Goal: Transaction & Acquisition: Purchase product/service

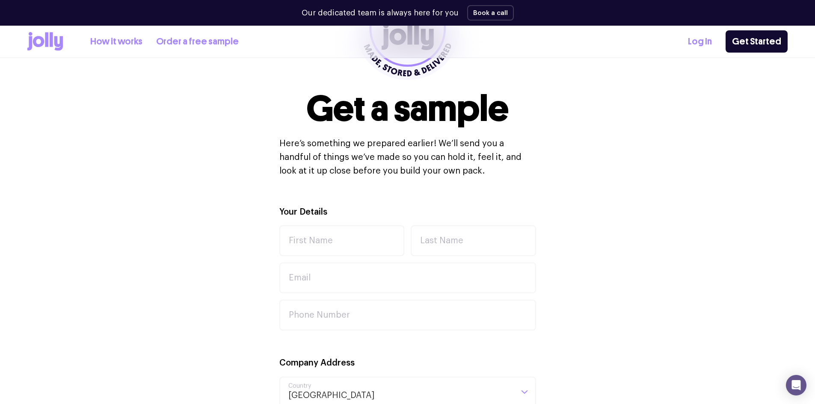
scroll to position [204, 0]
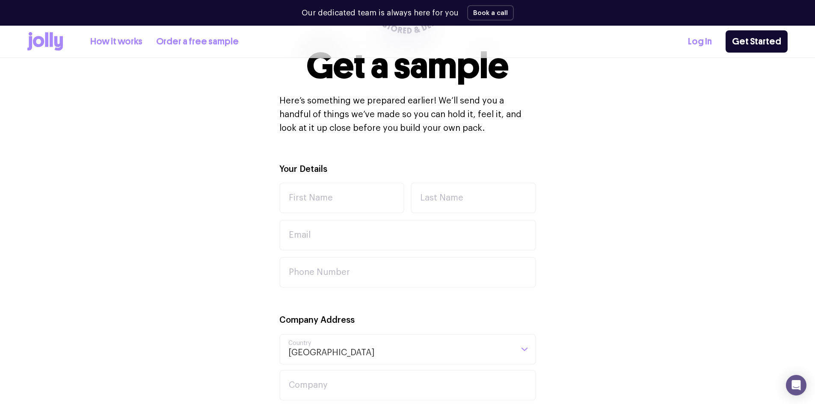
drag, startPoint x: 88, startPoint y: 47, endPoint x: 95, endPoint y: 45, distance: 7.6
click at [90, 46] on div "How it works Order a free sample" at bounding box center [132, 41] width 211 height 19
click at [98, 43] on link "How it works" at bounding box center [116, 42] width 52 height 14
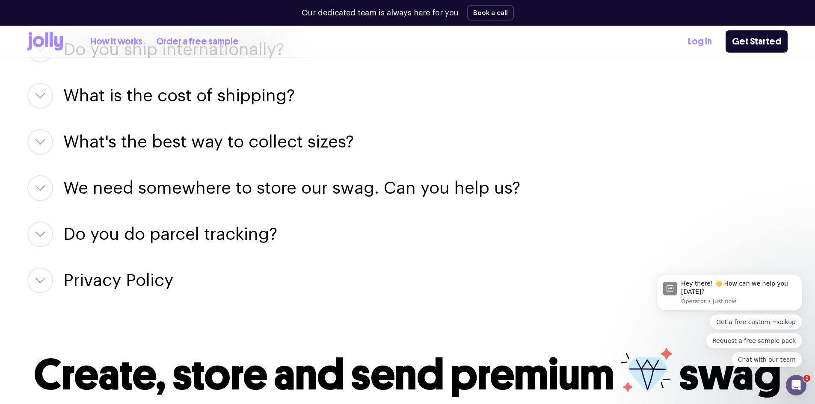
scroll to position [1540, 0]
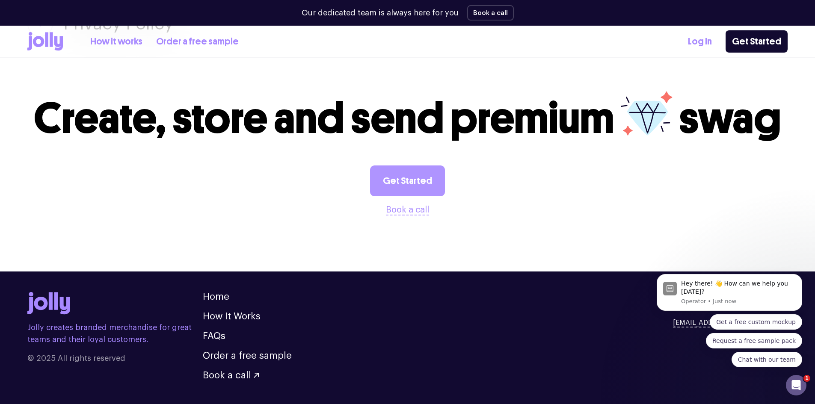
click at [404, 184] on link "Get Started" at bounding box center [407, 181] width 75 height 31
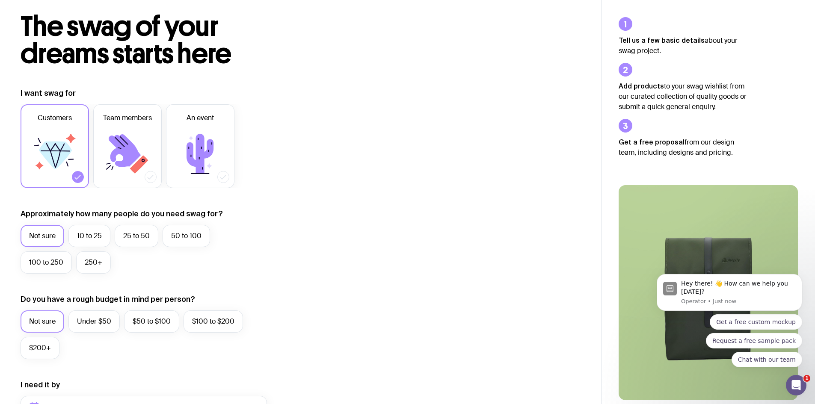
scroll to position [86, 0]
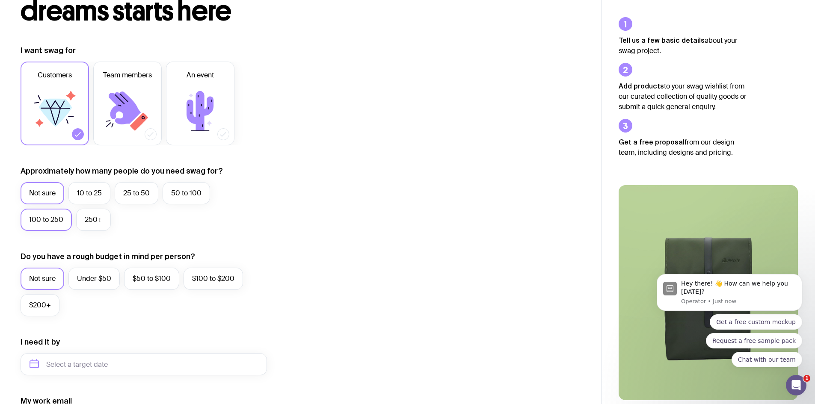
click at [49, 225] on label "100 to 250" at bounding box center [46, 220] width 51 height 22
click at [0, 0] on input "100 to 250" at bounding box center [0, 0] width 0 height 0
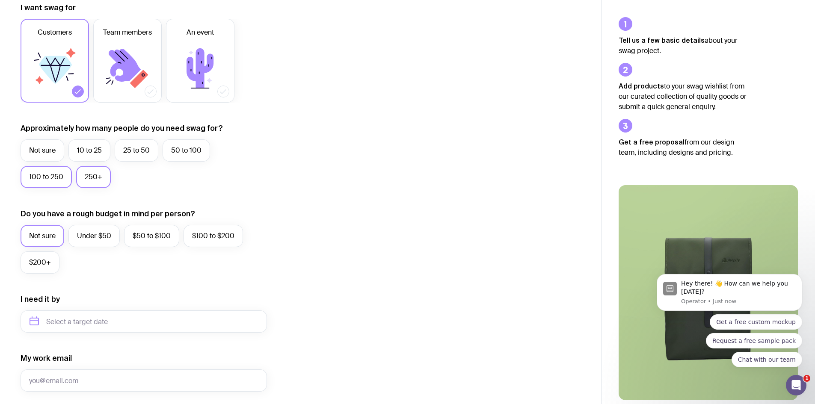
click at [94, 180] on label "250+" at bounding box center [93, 177] width 35 height 22
click at [0, 0] on input "250+" at bounding box center [0, 0] width 0 height 0
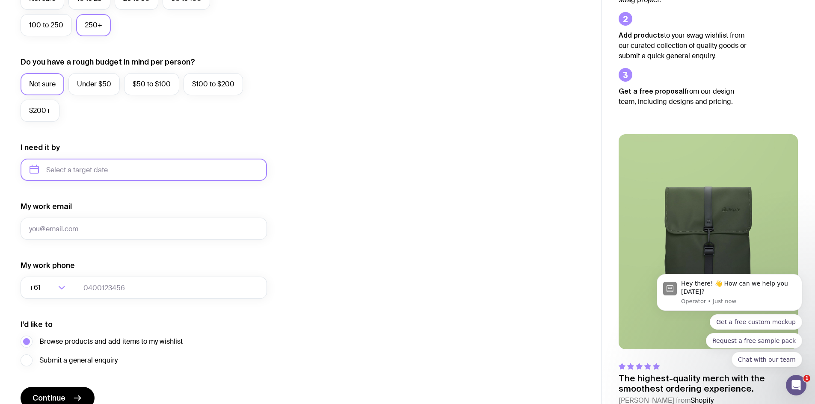
scroll to position [323, 0]
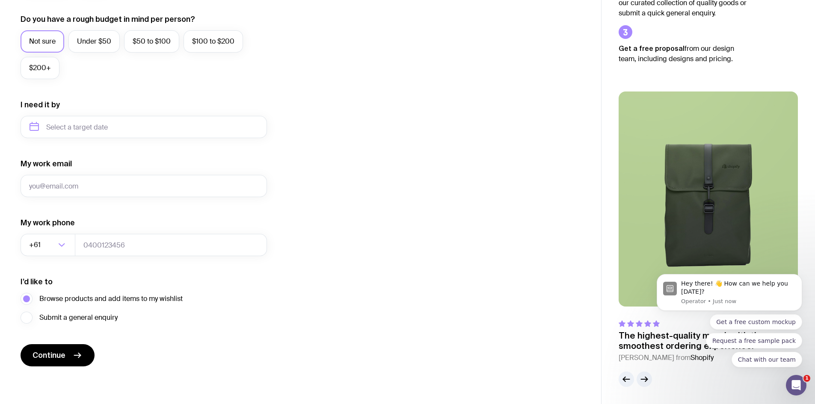
click at [153, 139] on form "I want swag for Customers Team members An event Approximately how many people d…" at bounding box center [144, 87] width 246 height 559
click at [156, 135] on input "text" at bounding box center [144, 127] width 246 height 22
click at [157, 129] on input "text" at bounding box center [144, 127] width 246 height 22
click at [186, 124] on input "text" at bounding box center [144, 127] width 246 height 22
click at [108, 132] on input "text" at bounding box center [144, 127] width 246 height 22
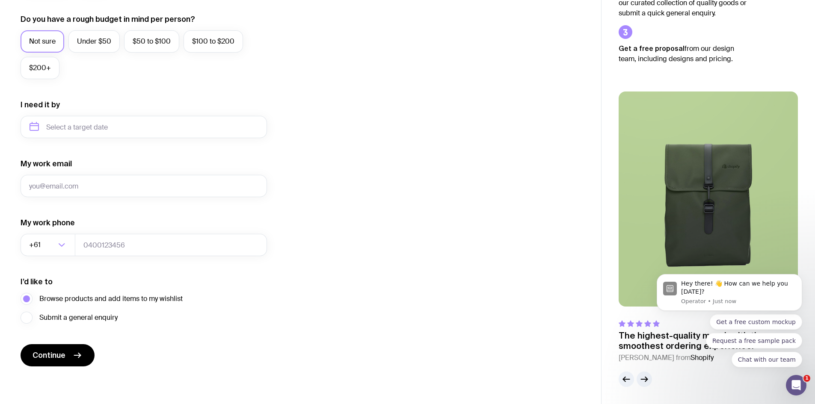
click at [374, 126] on div "I want swag for Customers Team members An event Approximately how many people d…" at bounding box center [301, 87] width 560 height 559
click at [168, 133] on input "text" at bounding box center [144, 127] width 246 height 22
click at [118, 156] on icon "button" at bounding box center [116, 156] width 10 height 10
click at [59, 177] on button "Jan" at bounding box center [74, 175] width 31 height 17
type input "January 2026"
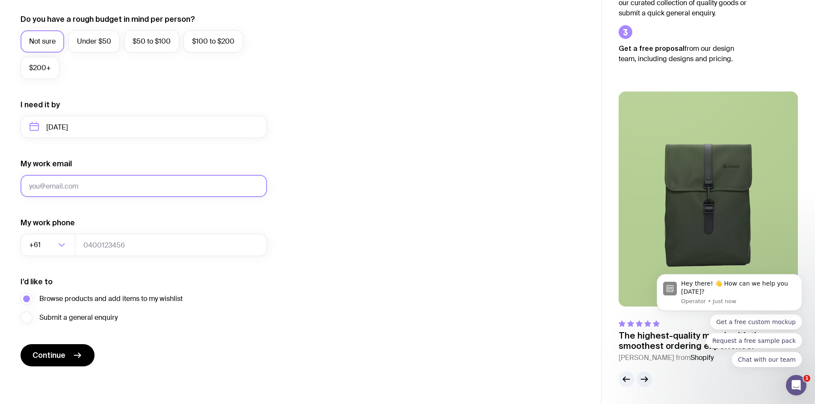
click at [75, 185] on input "My work email" at bounding box center [144, 186] width 246 height 22
type input "felipe.fogaca@eca.edu.au"
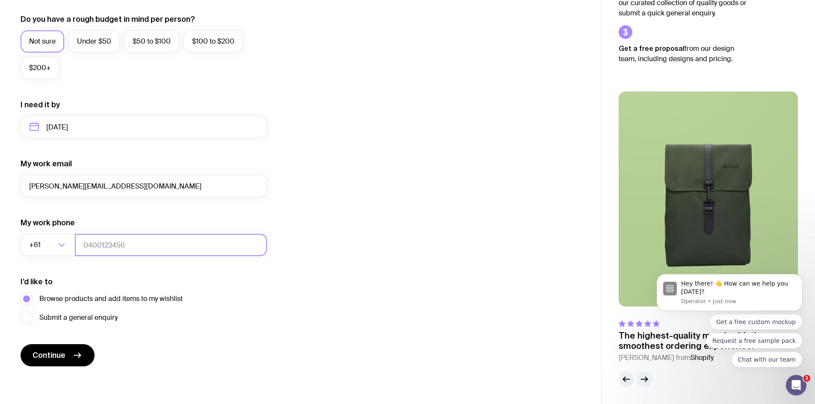
click at [141, 244] on input "tel" at bounding box center [171, 245] width 192 height 22
type input "0452603035"
drag, startPoint x: 62, startPoint y: 353, endPoint x: 65, endPoint y: 323, distance: 31.0
click at [65, 323] on form "I want swag for Customers Team members An event Approximately how many people d…" at bounding box center [144, 87] width 246 height 559
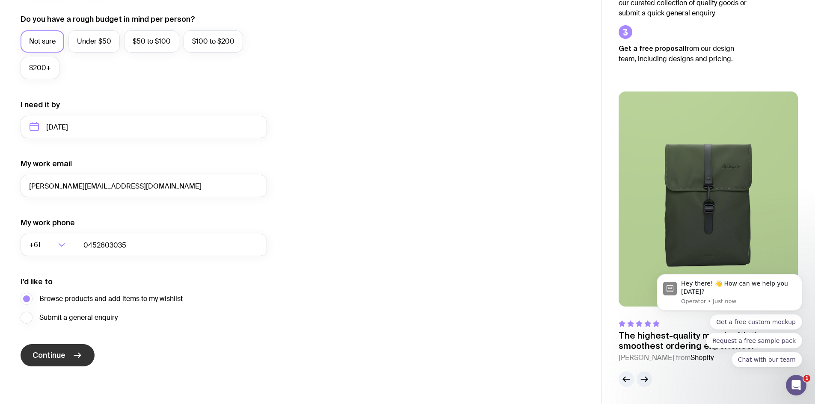
click at [65, 361] on button "Continue" at bounding box center [58, 355] width 74 height 22
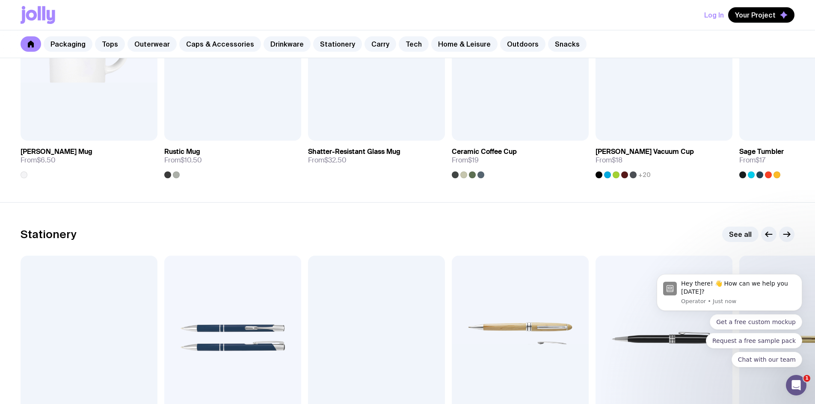
scroll to position [1241, 0]
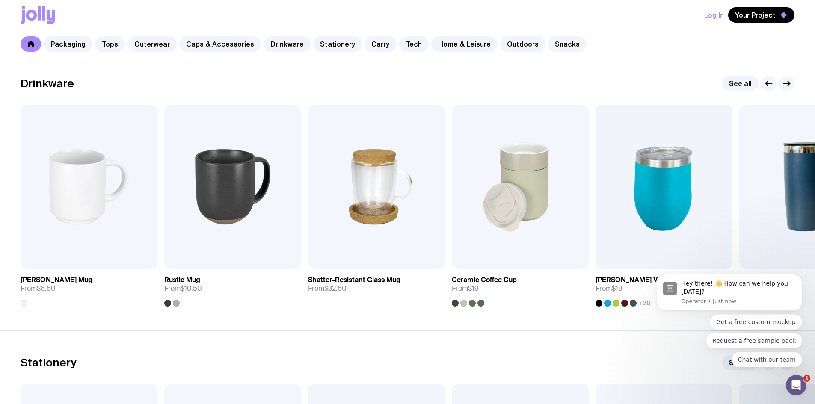
click at [792, 83] on button "button" at bounding box center [786, 83] width 15 height 15
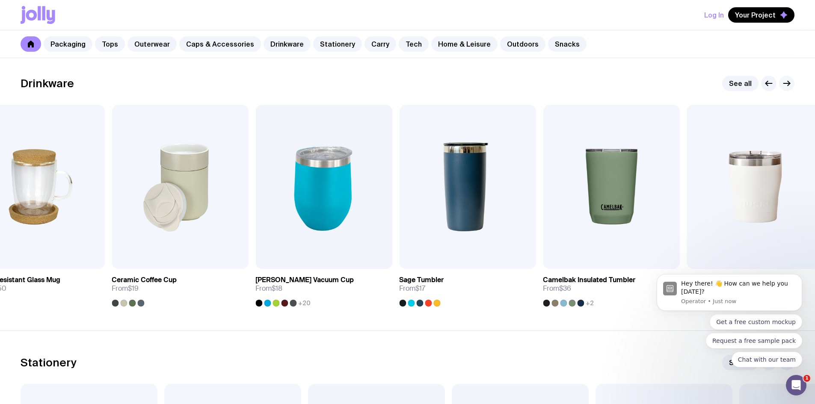
click at [792, 83] on button "button" at bounding box center [786, 83] width 15 height 15
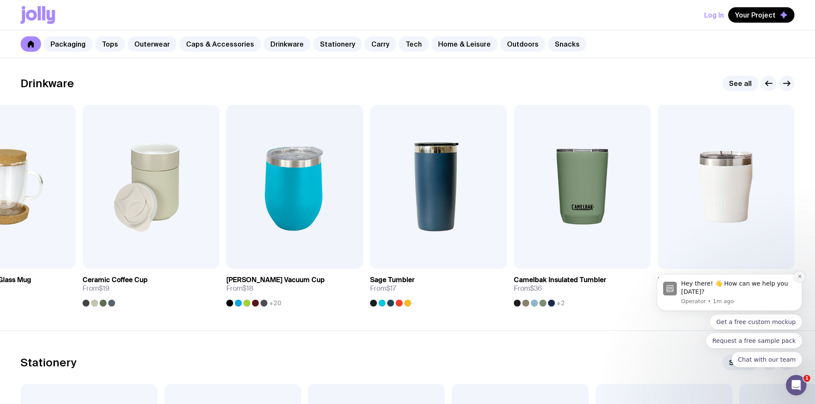
click at [797, 278] on button "Dismiss notification" at bounding box center [799, 276] width 11 height 11
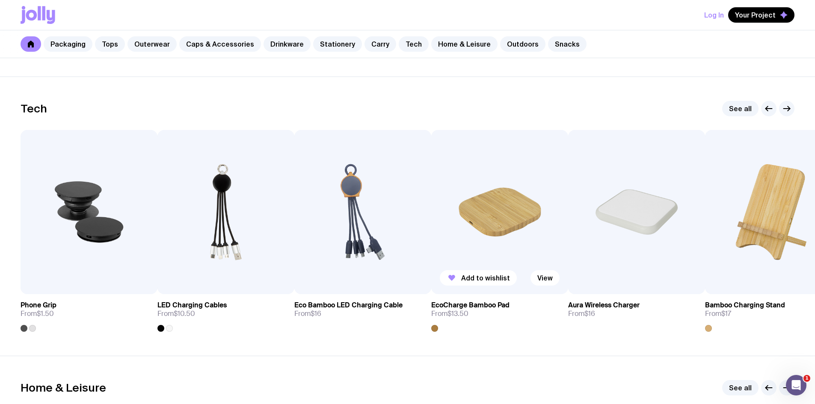
scroll to position [2097, 0]
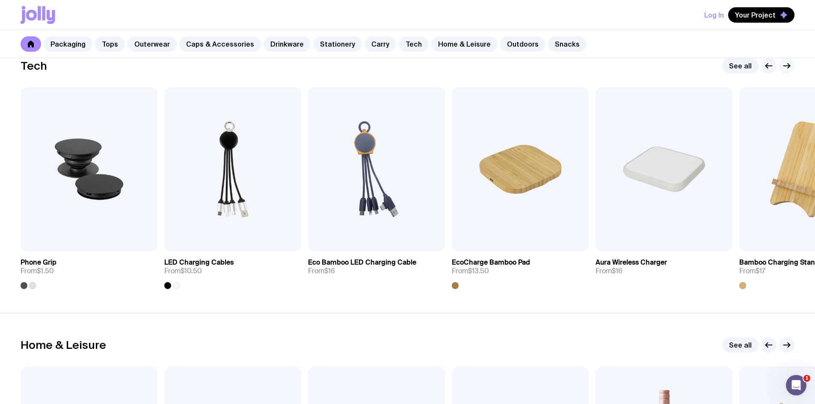
click at [788, 64] on icon "button" at bounding box center [787, 66] width 10 height 10
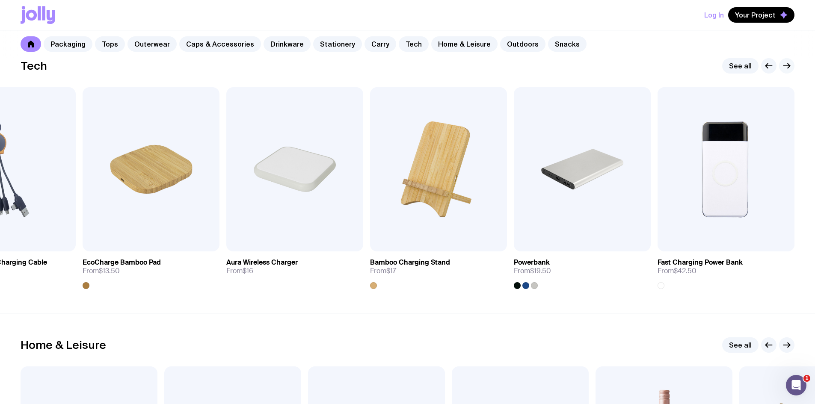
click at [788, 64] on icon "button" at bounding box center [787, 66] width 10 height 10
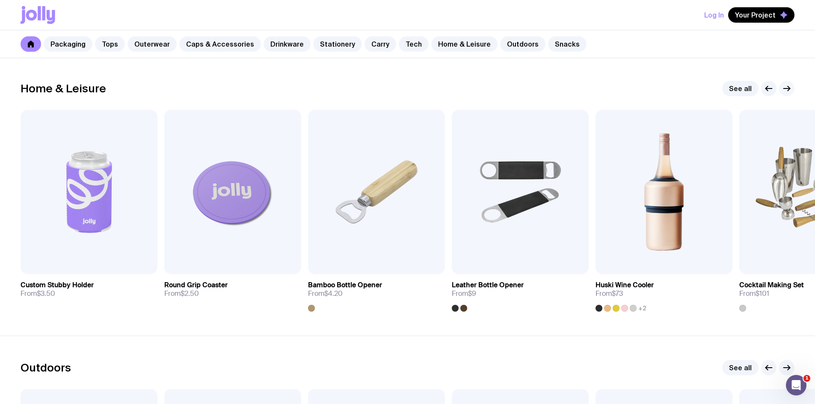
click at [788, 84] on icon "button" at bounding box center [787, 88] width 10 height 10
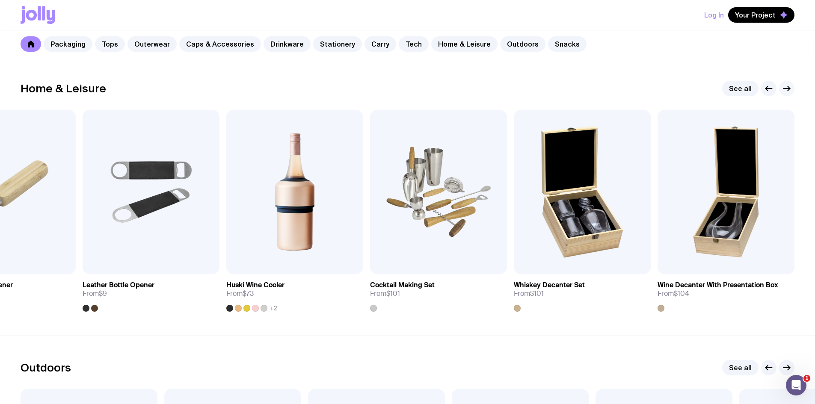
click at [788, 84] on icon "button" at bounding box center [787, 88] width 10 height 10
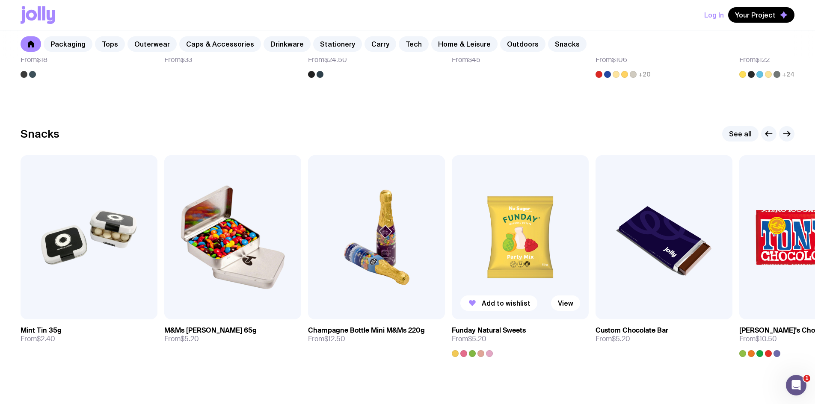
scroll to position [2938, 0]
